Goal: Task Accomplishment & Management: Use online tool/utility

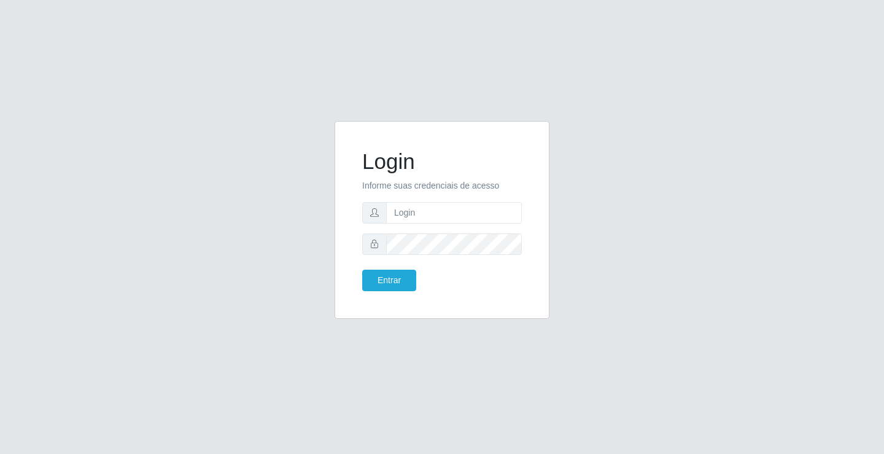
click at [461, 216] on input "text" at bounding box center [454, 212] width 136 height 21
type input "zivaneide@ideal"
click at [362, 270] on button "Entrar" at bounding box center [389, 280] width 54 height 21
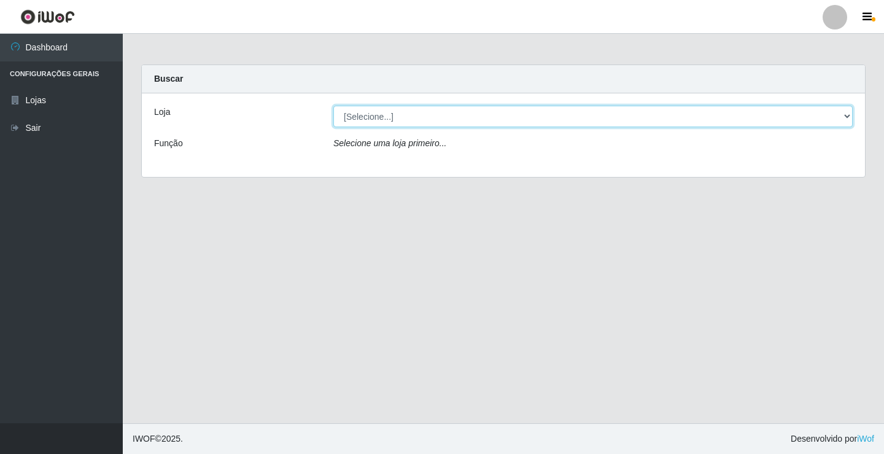
click at [850, 113] on select "[Selecione...] Ideal - Conceição" at bounding box center [592, 116] width 519 height 21
select select "231"
click at [333, 106] on select "[Selecione...] Ideal - Conceição" at bounding box center [592, 116] width 519 height 21
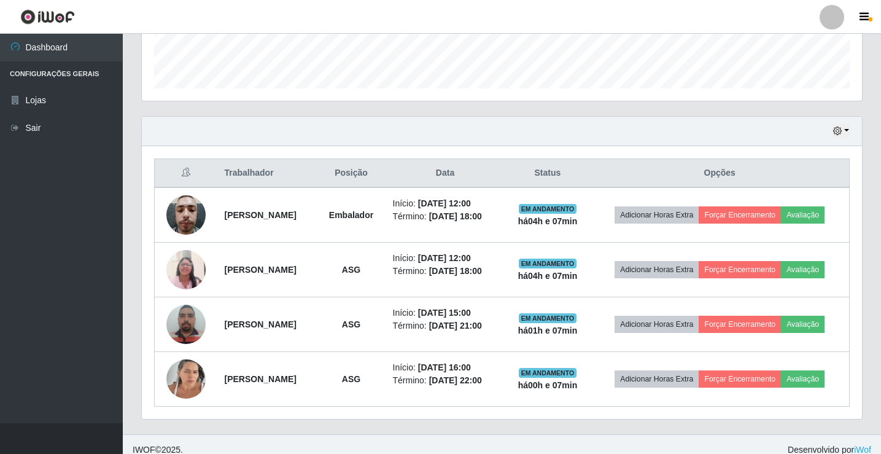
scroll to position [362, 0]
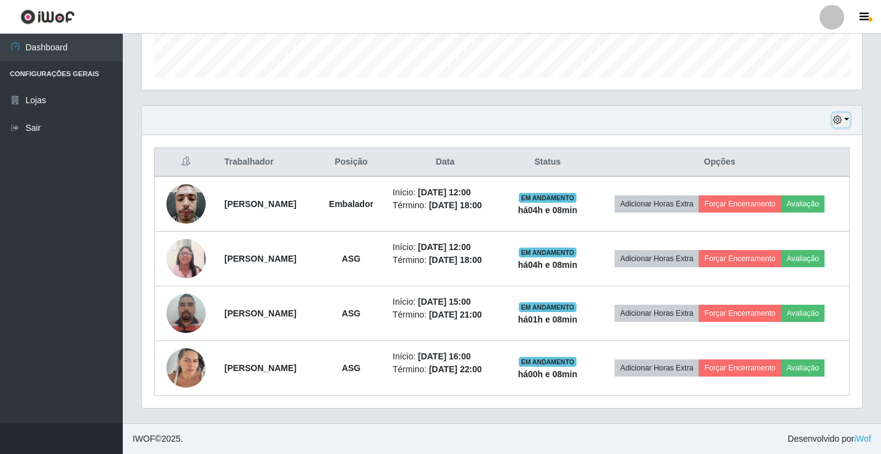
click at [849, 120] on button "button" at bounding box center [841, 120] width 17 height 14
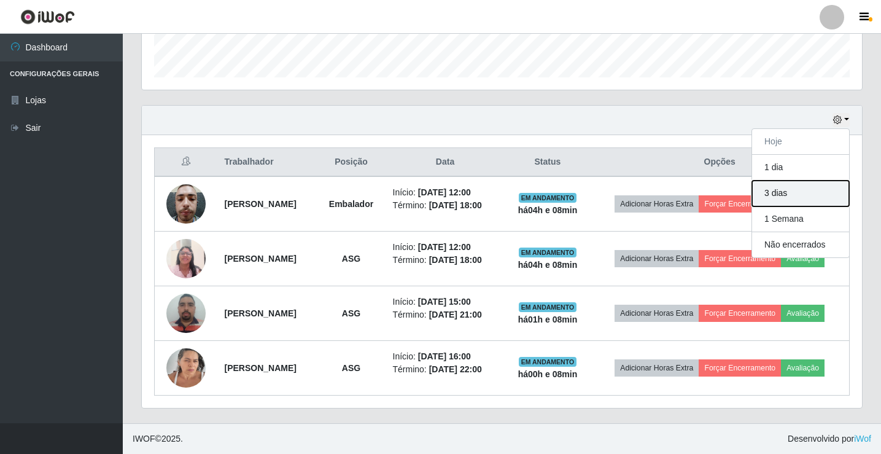
click at [776, 193] on button "3 dias" at bounding box center [800, 194] width 97 height 26
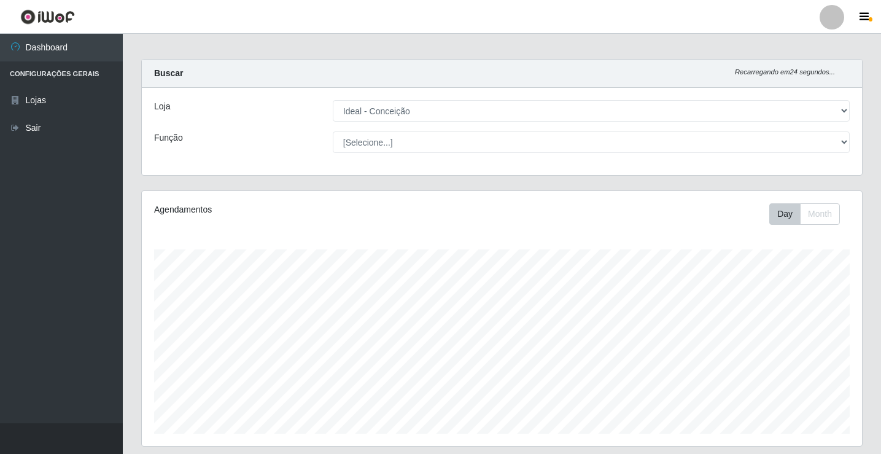
scroll to position [0, 0]
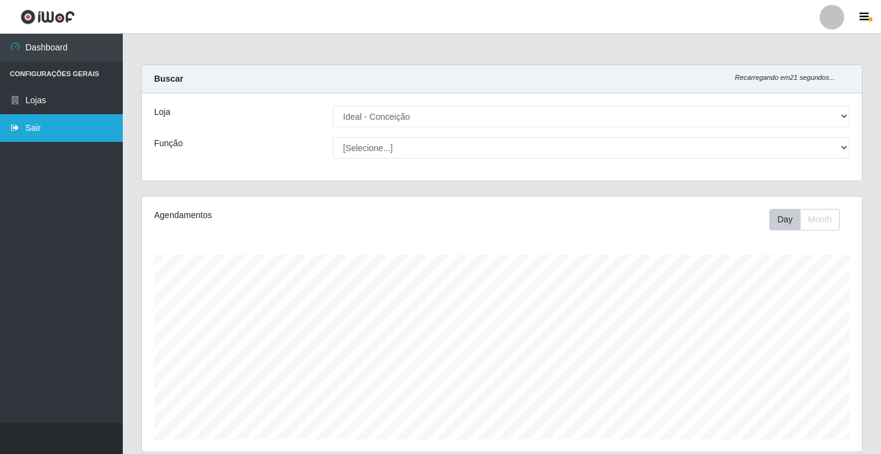
click at [42, 132] on link "Sair" at bounding box center [61, 128] width 123 height 28
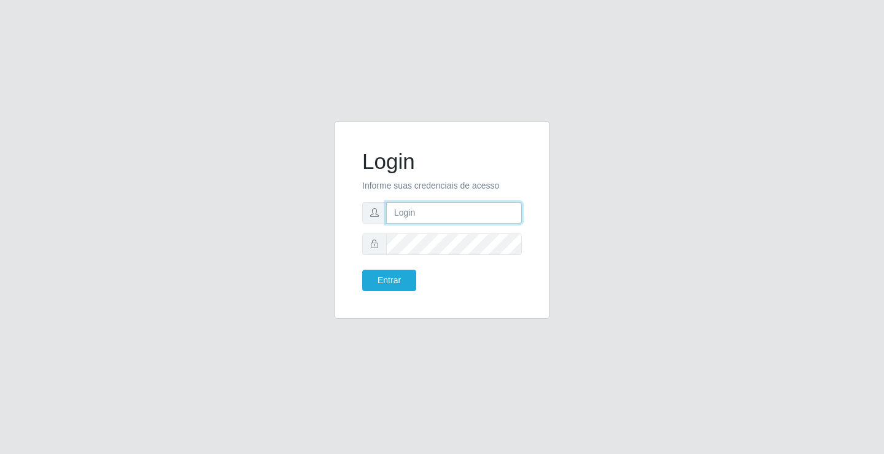
click at [445, 214] on input "text" at bounding box center [454, 212] width 136 height 21
type input "zivaneide@ideal"
click at [362, 270] on button "Entrar" at bounding box center [389, 280] width 54 height 21
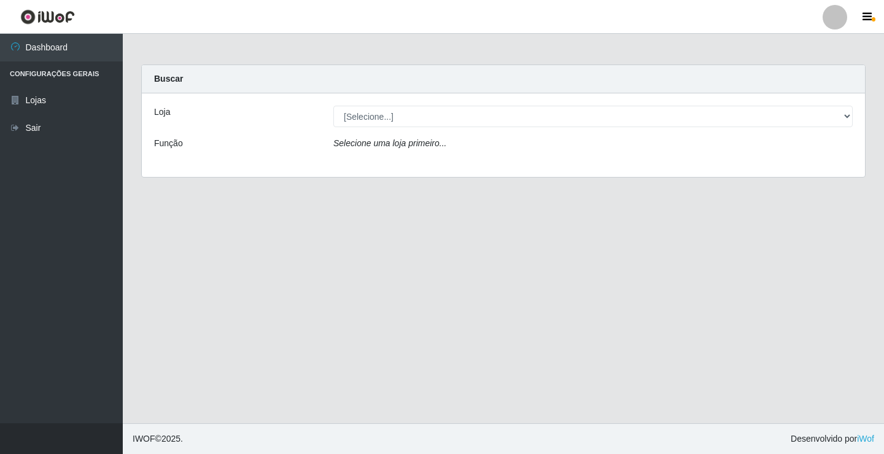
click at [407, 273] on main "Carregando... Buscar Loja [Selecione...] Ideal - Conceição Função Selecione uma…" at bounding box center [503, 228] width 761 height 389
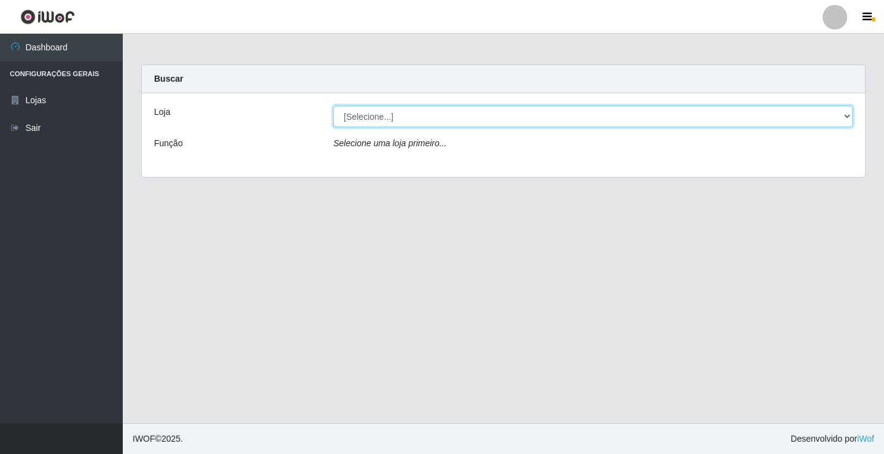
click at [850, 115] on select "[Selecione...] Ideal - Conceição" at bounding box center [592, 116] width 519 height 21
select select "231"
click at [333, 106] on select "[Selecione...] Ideal - Conceição" at bounding box center [592, 116] width 519 height 21
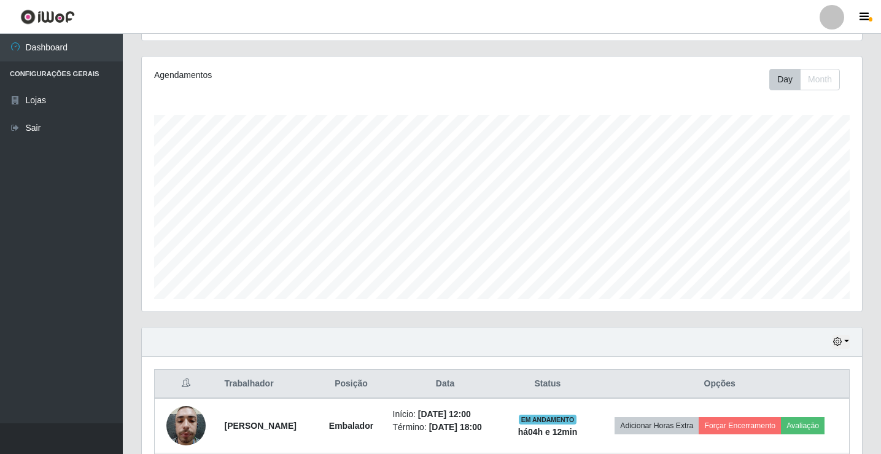
scroll to position [362, 0]
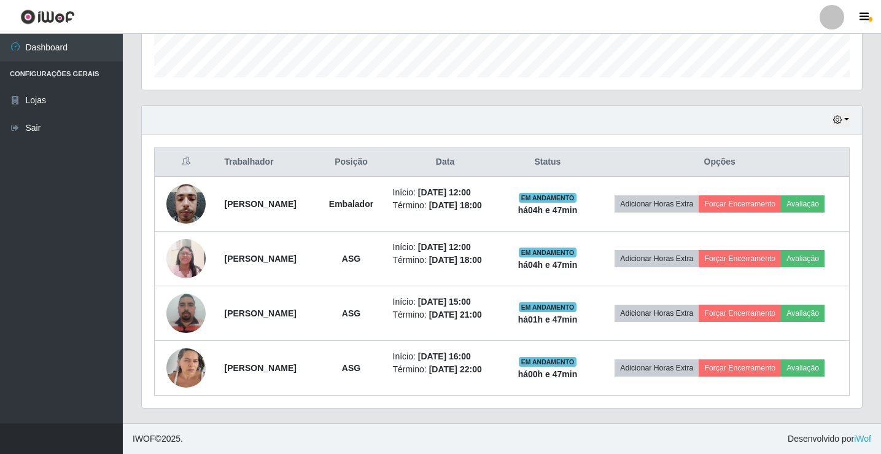
click at [606, 109] on div "Hoje 1 dia 3 dias 1 Semana Não encerrados" at bounding box center [502, 120] width 720 height 29
